Goal: Task Accomplishment & Management: Use online tool/utility

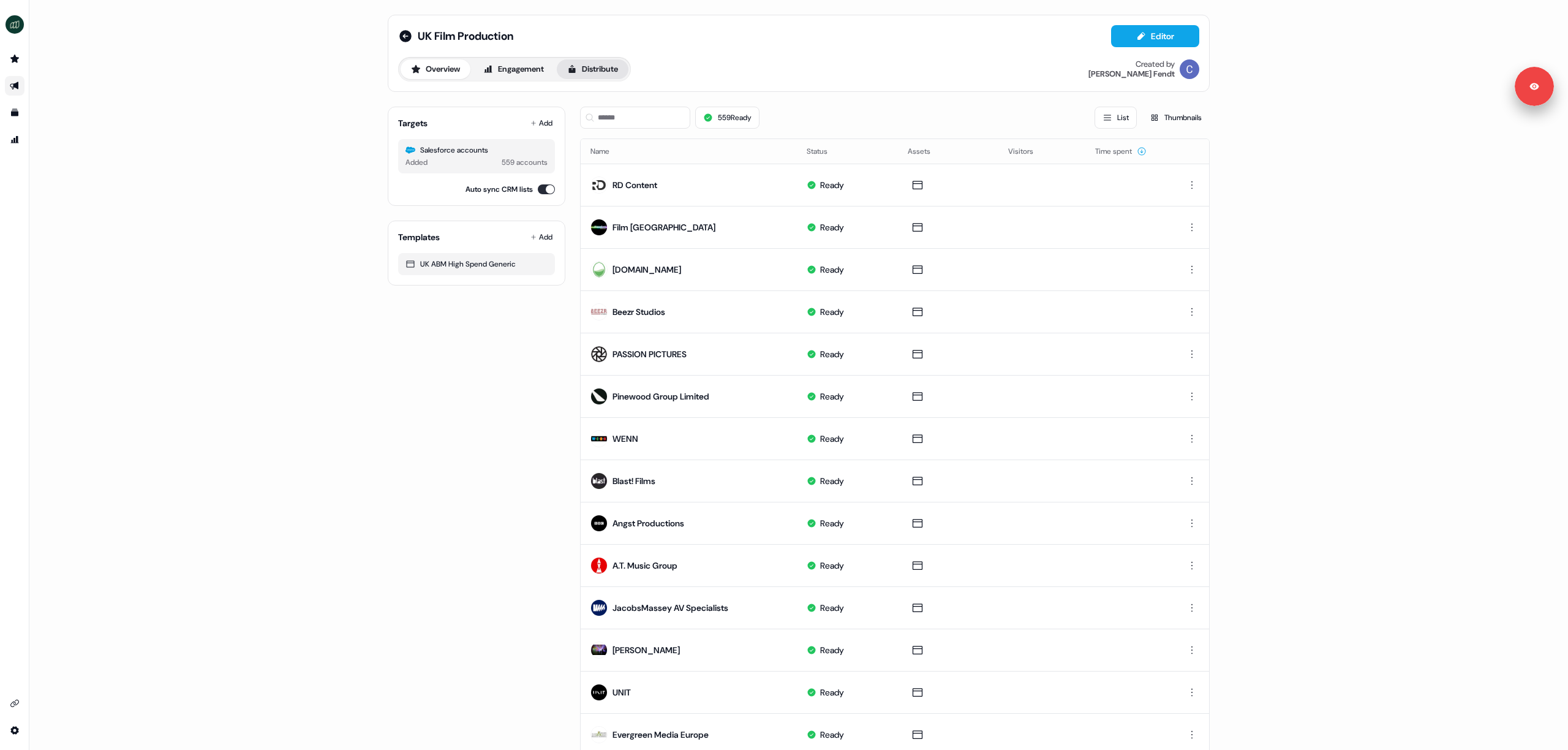
click at [596, 71] on button "Distribute" at bounding box center [592, 69] width 71 height 20
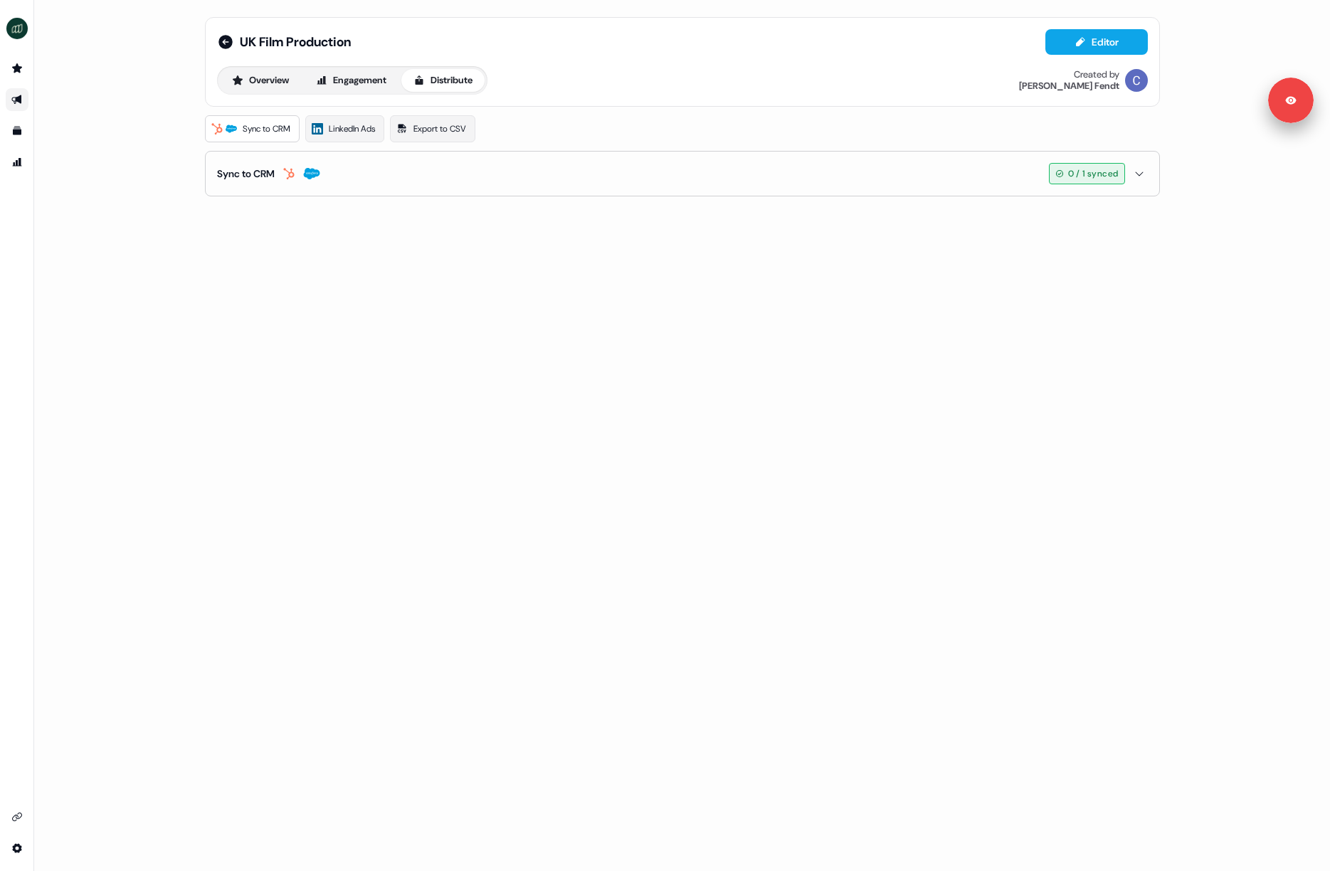
click at [591, 162] on button "Sync to CRM 0 / 1 synced" at bounding box center [682, 174] width 931 height 44
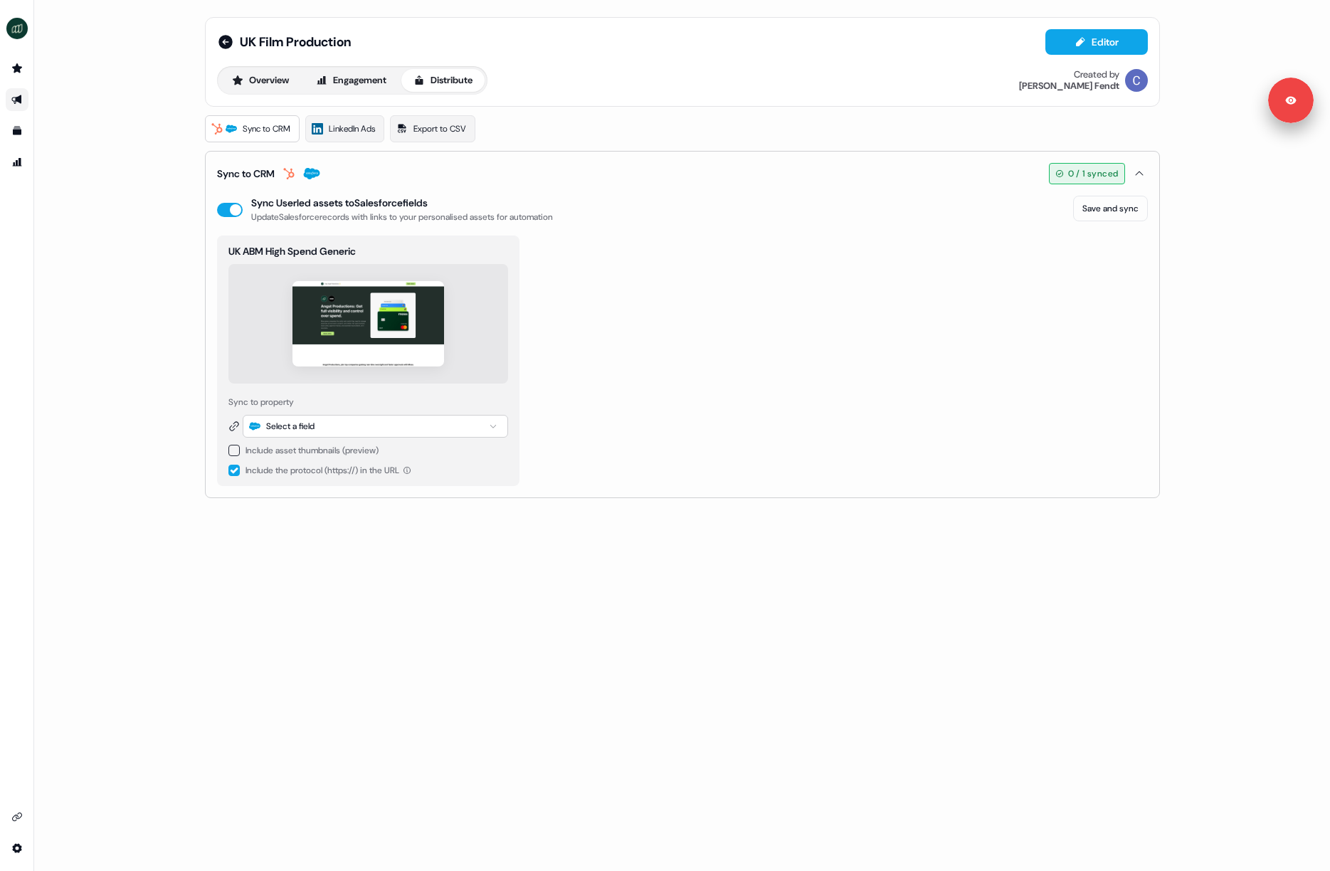
click at [189, 592] on div "UK Film Production Editor Overview Engagement Distribute Created by [PERSON_NAM…" at bounding box center [682, 435] width 1296 height 871
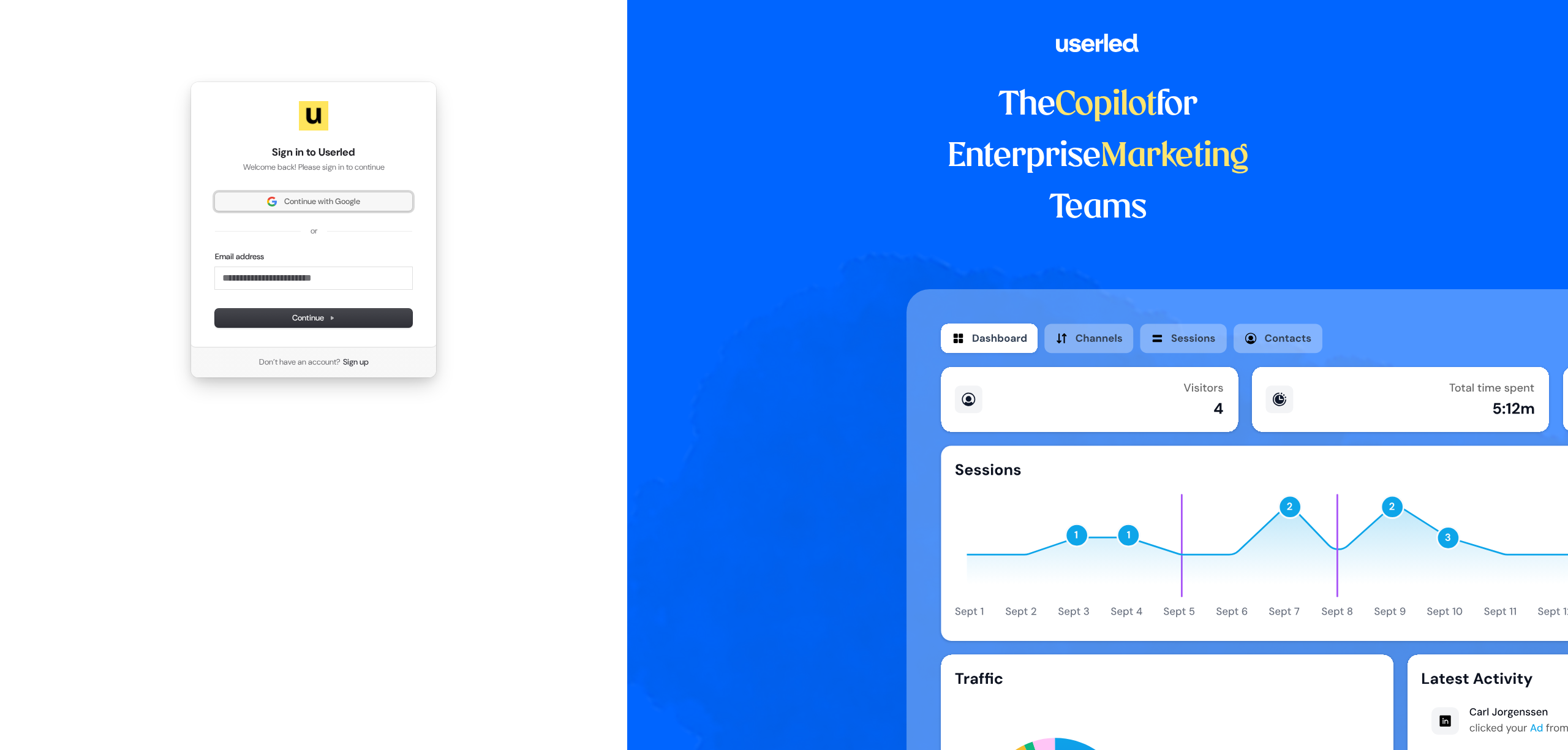
click at [363, 201] on span "Continue with Google" at bounding box center [313, 201] width 182 height 11
